Goal: Task Accomplishment & Management: Use online tool/utility

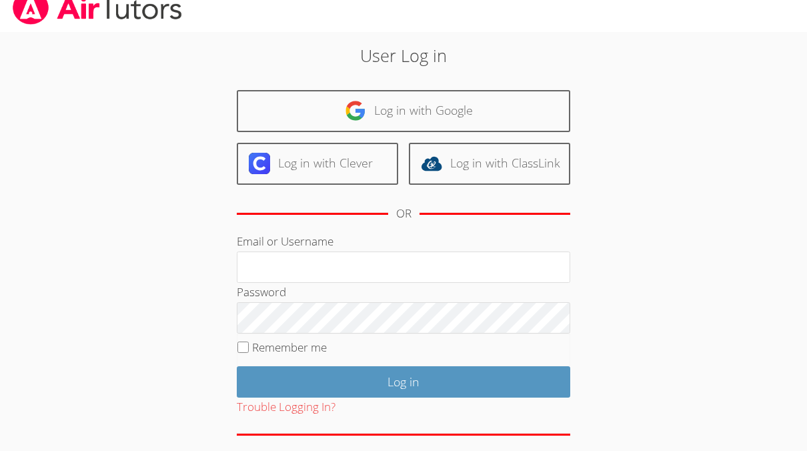
scroll to position [9, 0]
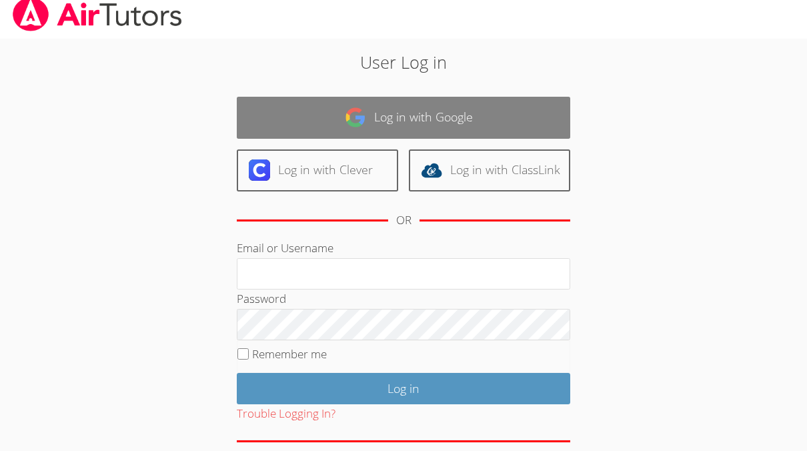
click at [317, 103] on link "Log in with Google" at bounding box center [403, 118] width 333 height 42
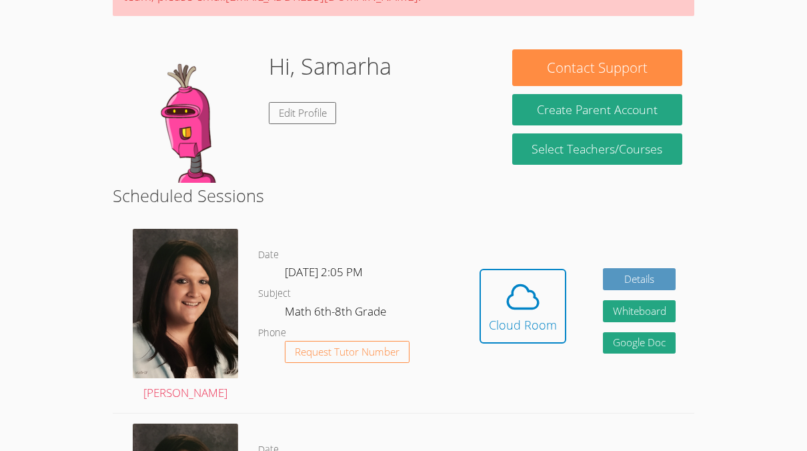
scroll to position [168, 0]
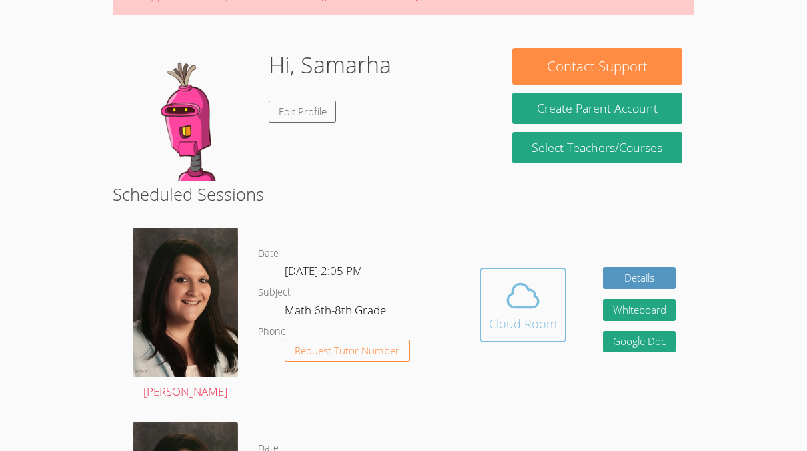
click at [546, 292] on span at bounding box center [523, 295] width 68 height 37
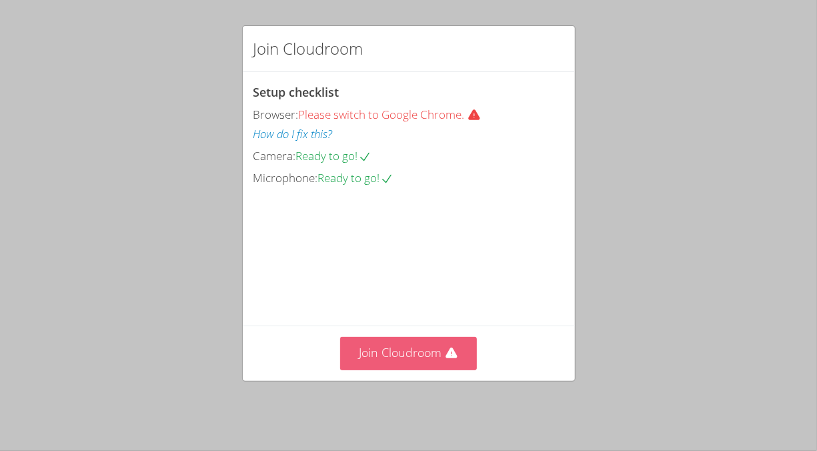
click at [382, 343] on button "Join Cloudroom" at bounding box center [408, 353] width 137 height 33
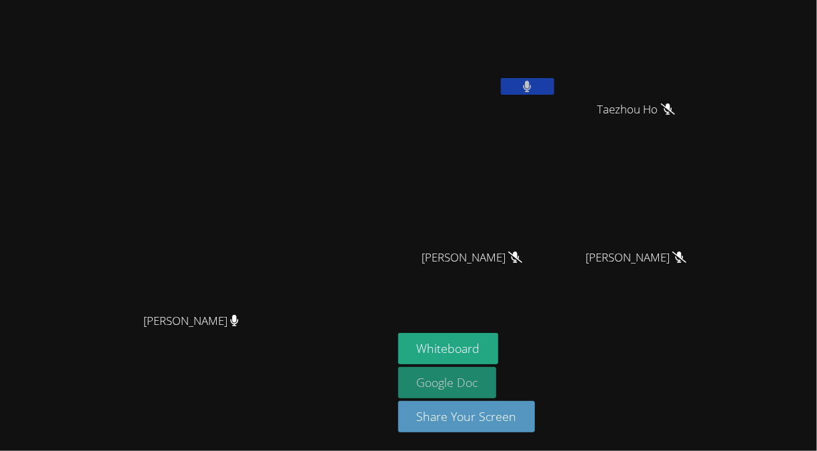
click at [409, 382] on link "Google Doc" at bounding box center [447, 382] width 99 height 31
click at [251, 253] on video at bounding box center [196, 198] width 200 height 215
